Goal: Information Seeking & Learning: Learn about a topic

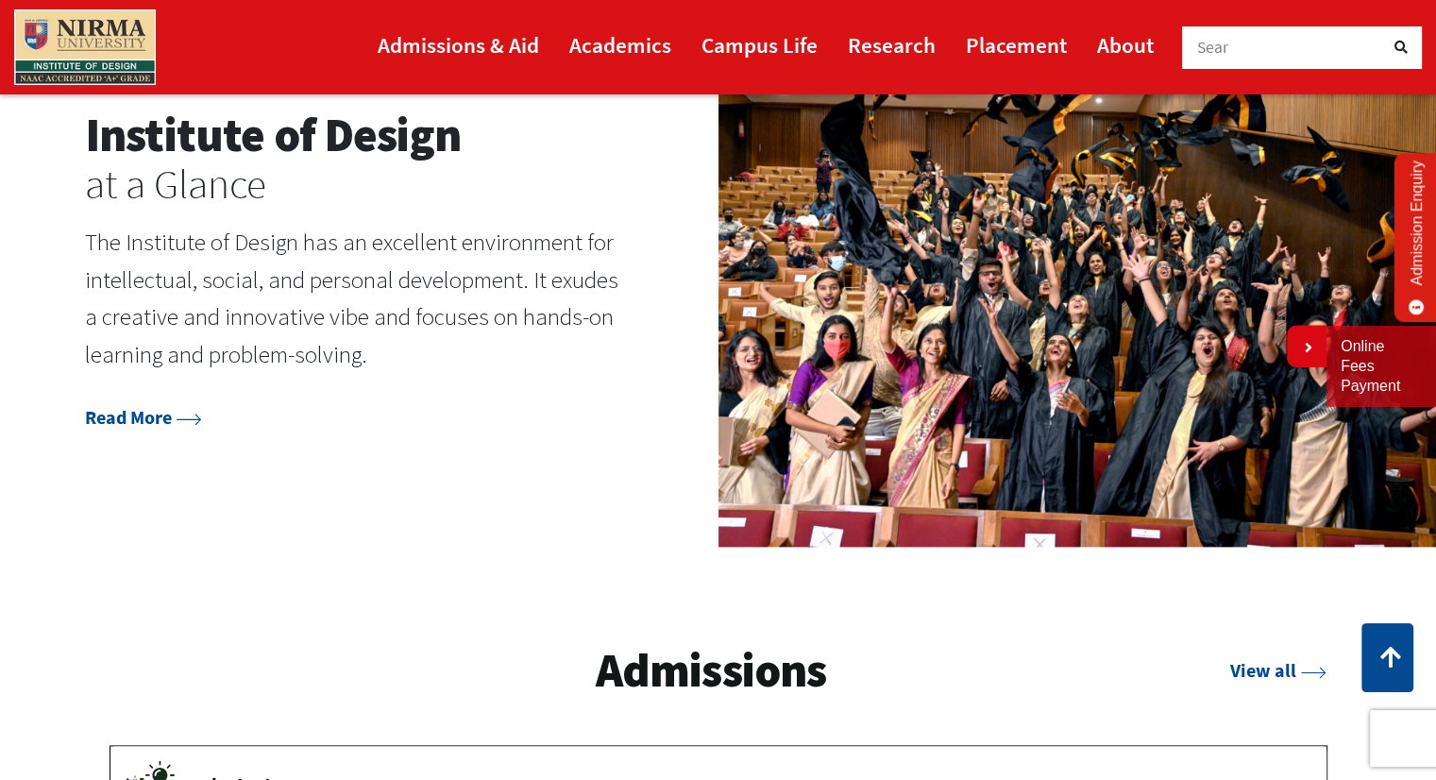
scroll to position [2245, 0]
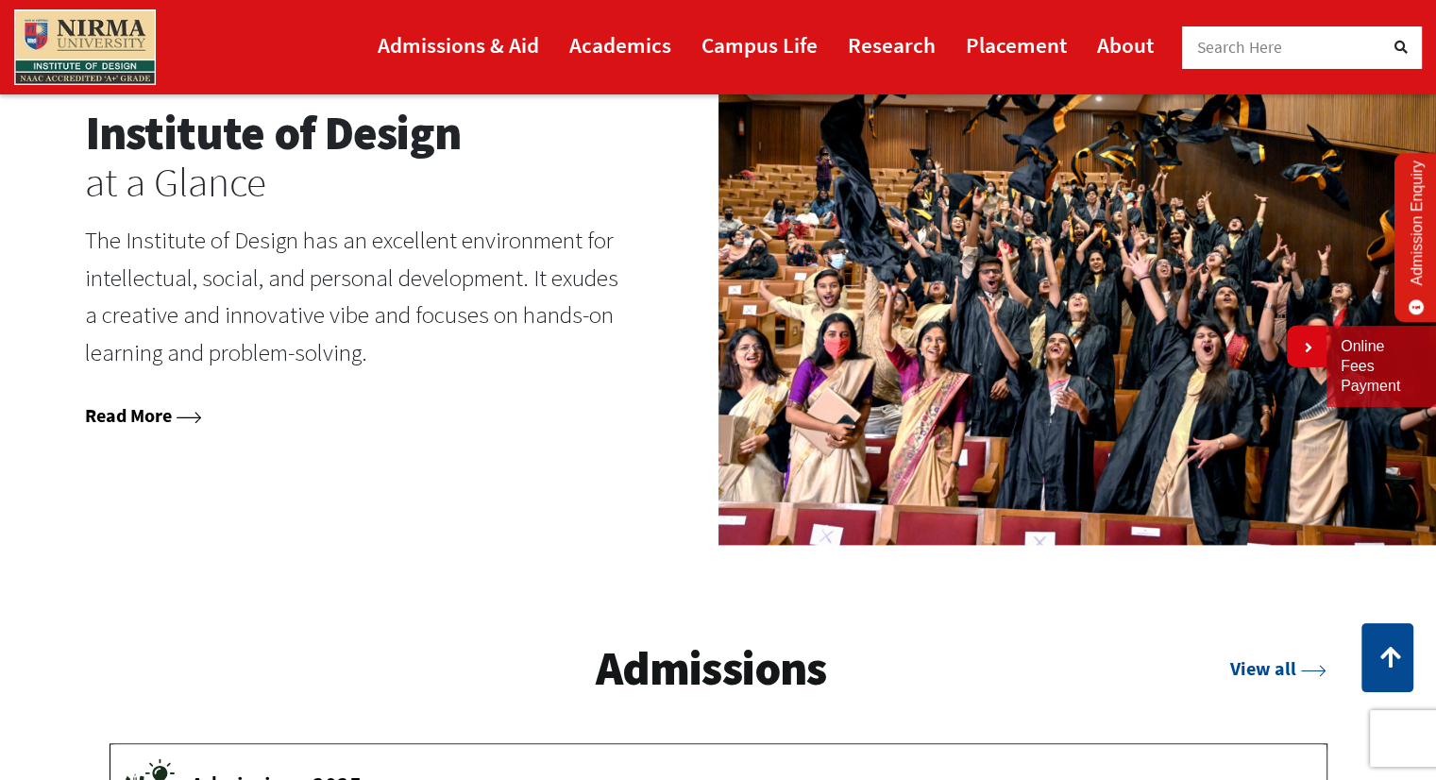
click at [174, 408] on link "Read More" at bounding box center [143, 415] width 117 height 24
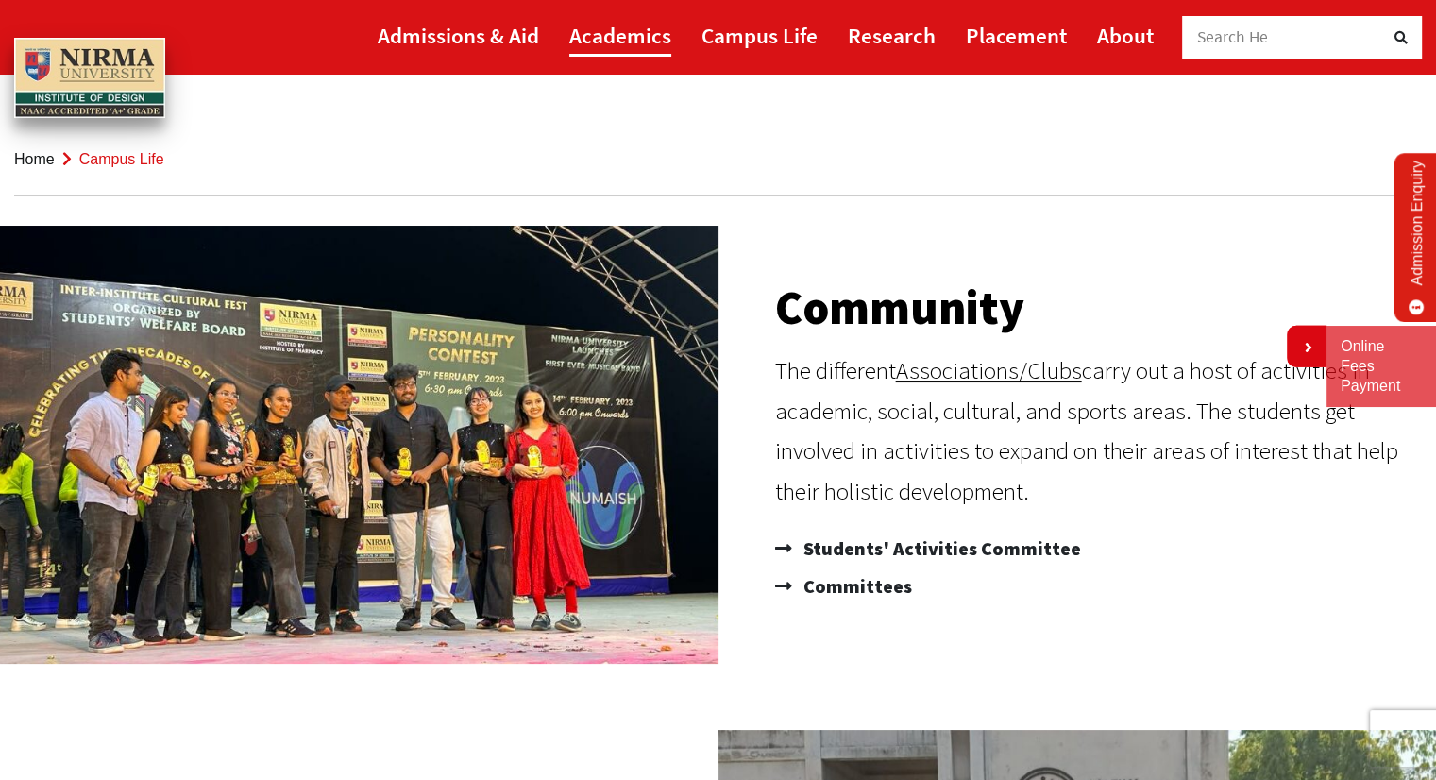
click at [665, 43] on link "Academics" at bounding box center [620, 35] width 102 height 42
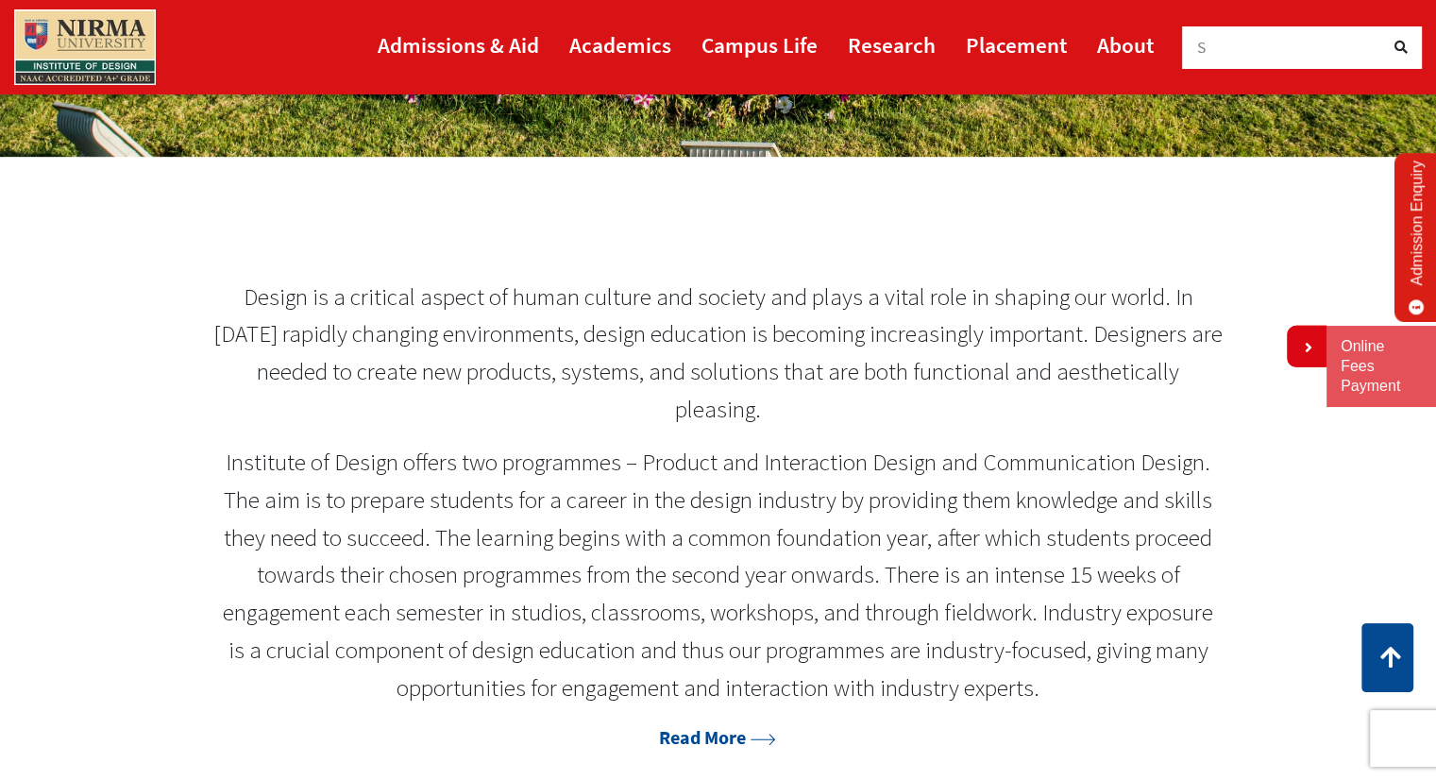
scroll to position [740, 0]
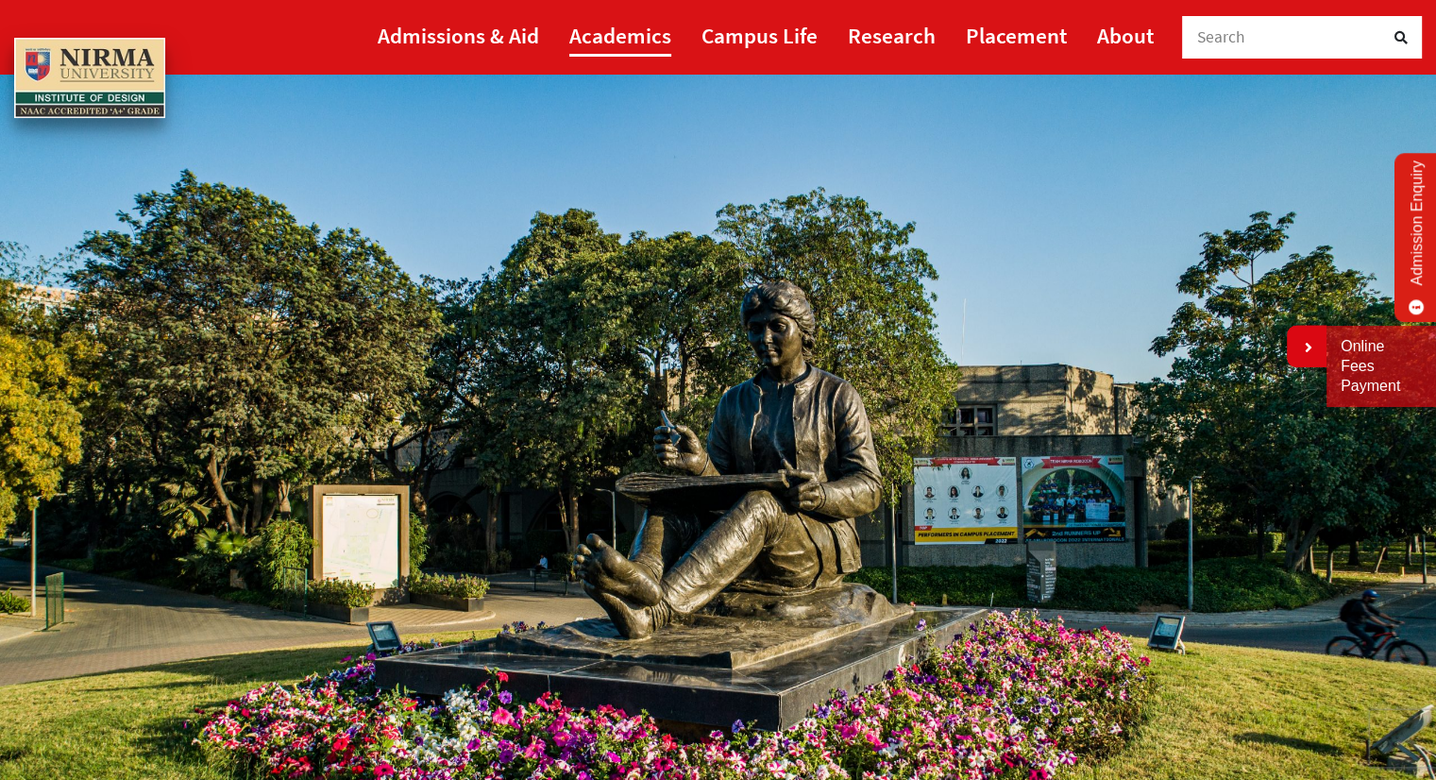
click at [627, 46] on link "Academics" at bounding box center [620, 35] width 102 height 42
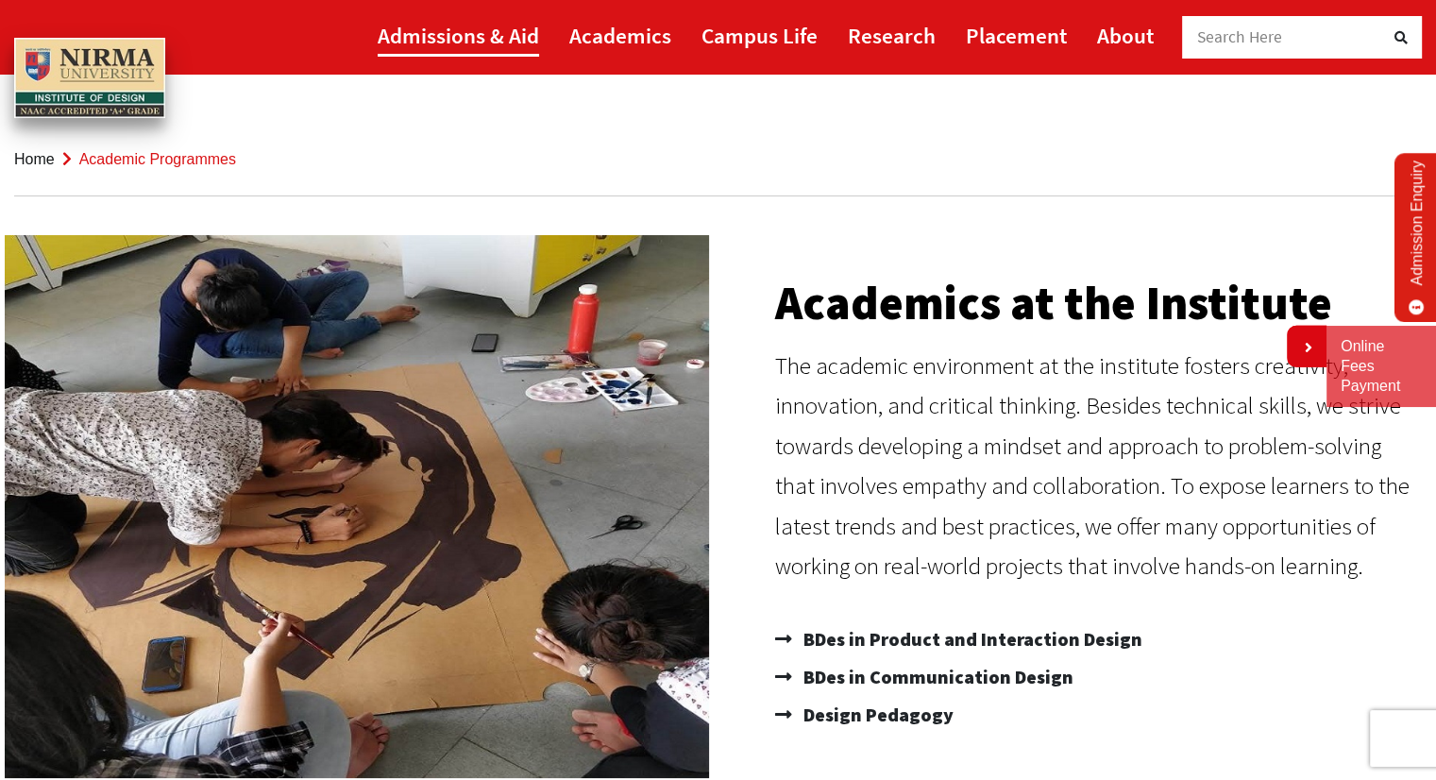
click at [443, 25] on link "Admissions & Aid" at bounding box center [458, 35] width 161 height 42
